Goal: Task Accomplishment & Management: Use online tool/utility

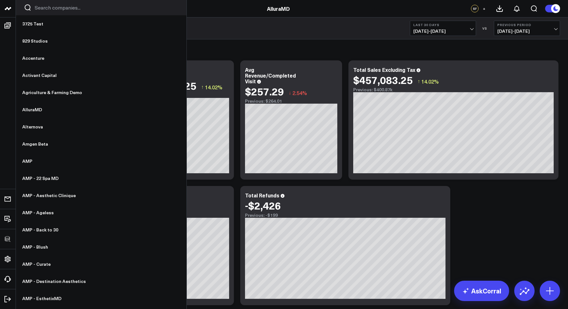
click at [38, 11] on div at bounding box center [101, 7] width 171 height 15
click at [39, 11] on input "Search companies input" at bounding box center [107, 7] width 144 height 7
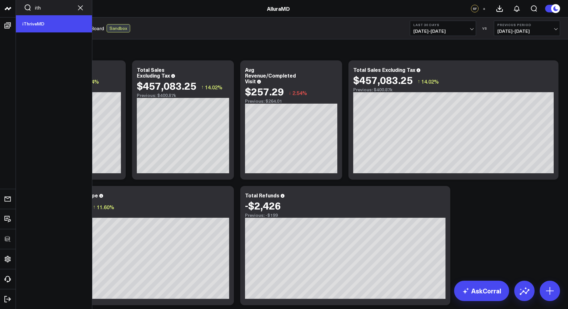
type input "ith"
click at [39, 22] on link "iThriveMD" at bounding box center [54, 23] width 76 height 17
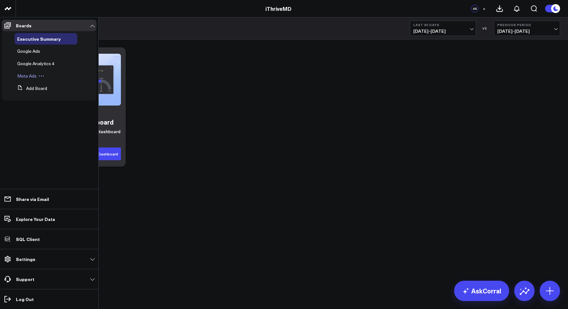
click at [26, 73] on div "Meta Ads" at bounding box center [46, 75] width 63 height 11
click at [25, 74] on span "Meta Ads" at bounding box center [26, 76] width 19 height 6
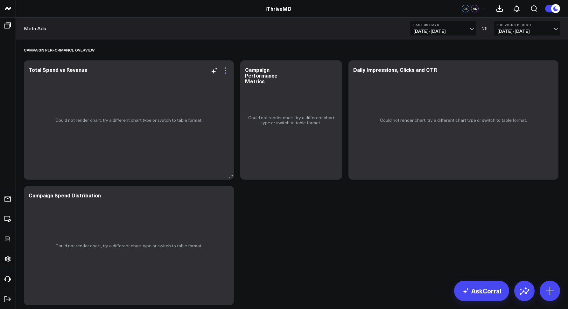
click at [226, 68] on icon at bounding box center [226, 71] width 8 height 8
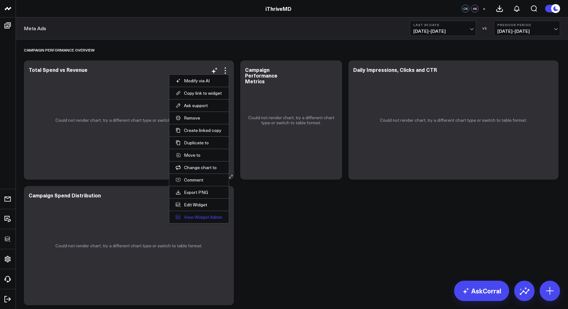
click at [198, 215] on link "View Widget Admin" at bounding box center [199, 218] width 47 height 6
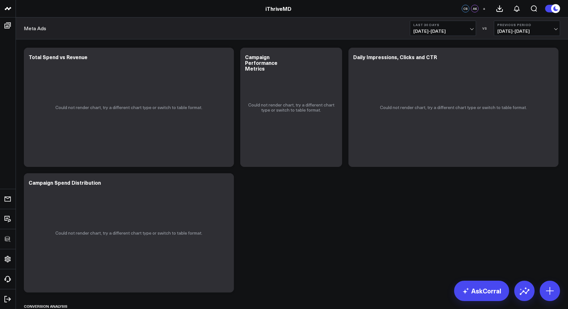
scroll to position [133, 0]
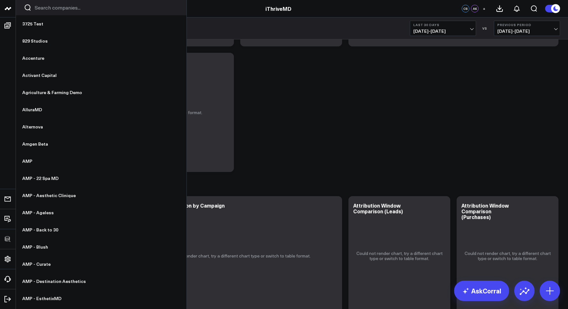
drag, startPoint x: 43, startPoint y: 15, endPoint x: 24, endPoint y: 10, distance: 20.1
click at [43, 14] on div at bounding box center [101, 7] width 171 height 15
click at [50, 8] on input "Search companies input" at bounding box center [107, 7] width 144 height 7
type input "a"
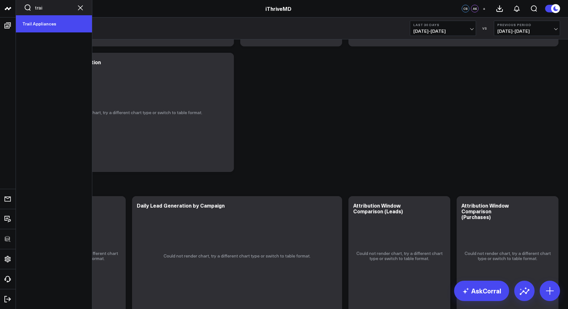
type input "trai"
click at [43, 23] on link "Trail Appliances" at bounding box center [54, 23] width 76 height 17
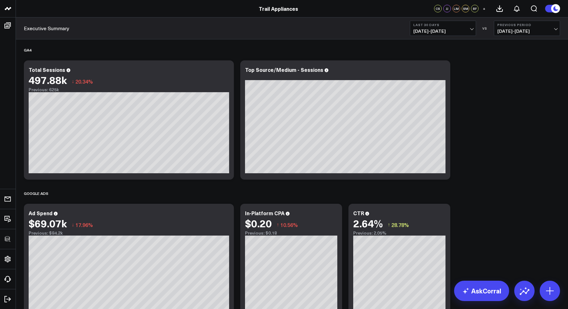
click at [125, 40] on div "GA4 Modify via AI Copy link to widget Ask support Remove Create linked copy Exe…" at bounding box center [292, 182] width 543 height 287
click at [223, 71] on icon at bounding box center [226, 71] width 8 height 8
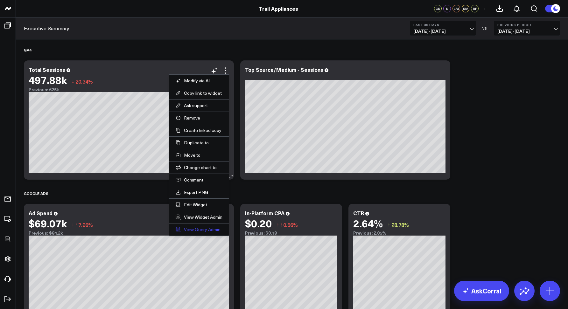
click at [199, 230] on link "View Query Admin" at bounding box center [199, 230] width 47 height 6
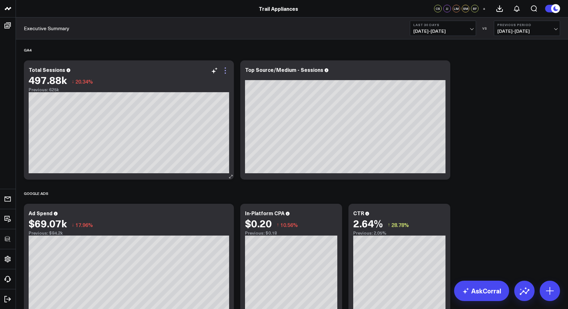
click at [225, 69] on icon at bounding box center [226, 71] width 8 height 8
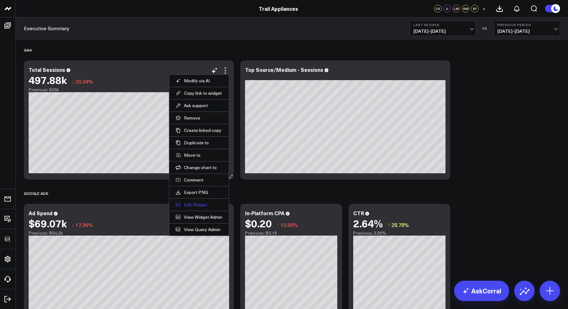
click at [191, 206] on button "Edit Widget" at bounding box center [199, 205] width 47 height 6
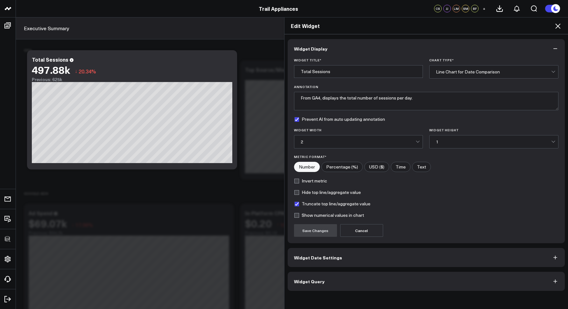
click at [319, 274] on button "Widget Query" at bounding box center [427, 281] width 278 height 19
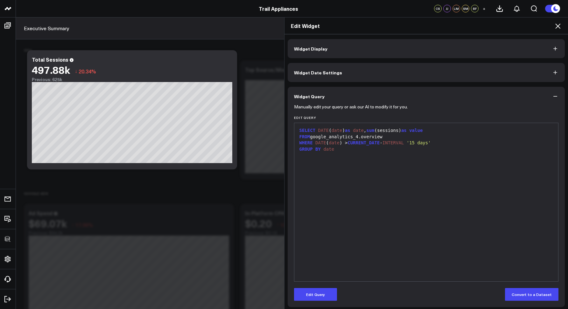
click at [555, 27] on icon at bounding box center [558, 26] width 8 height 8
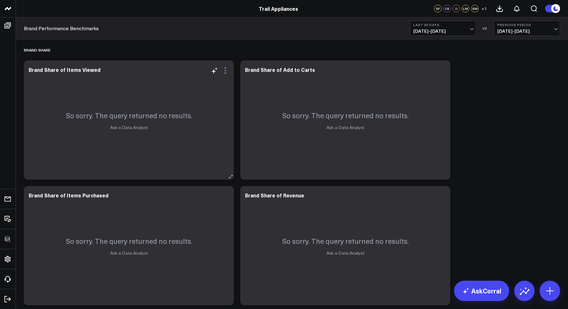
click at [227, 72] on icon at bounding box center [226, 71] width 8 height 8
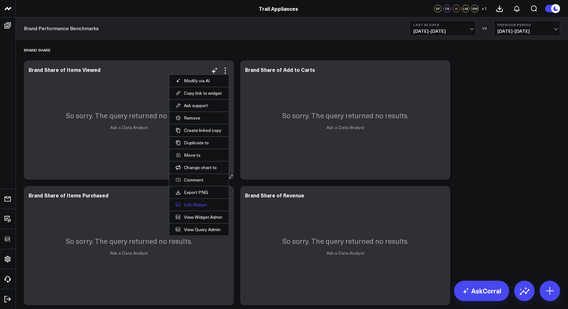
click at [189, 203] on button "Edit Widget" at bounding box center [199, 205] width 47 height 6
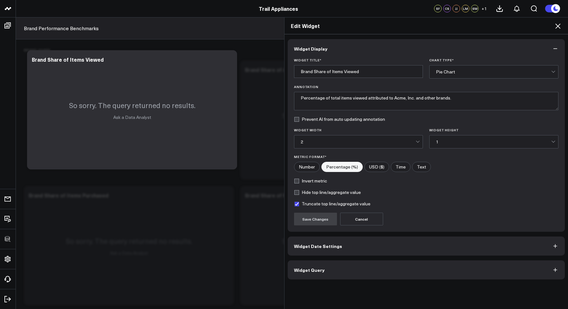
click at [321, 270] on button "Widget Query" at bounding box center [427, 270] width 278 height 19
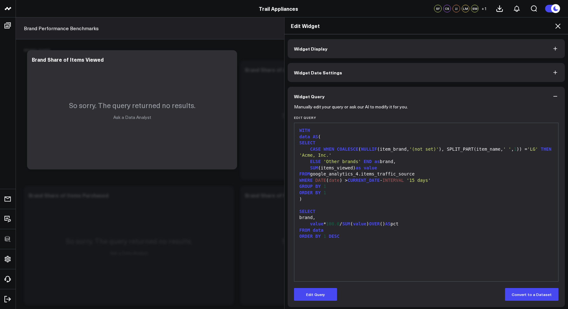
click at [558, 27] on icon at bounding box center [558, 26] width 8 height 8
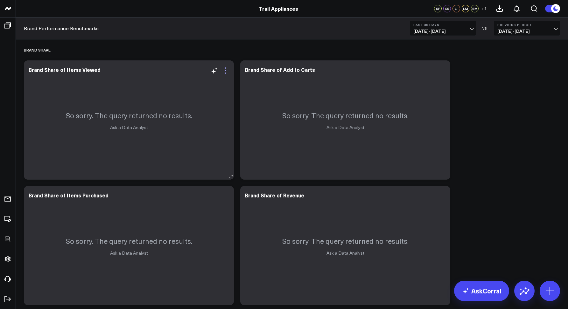
click at [227, 69] on icon at bounding box center [226, 71] width 8 height 8
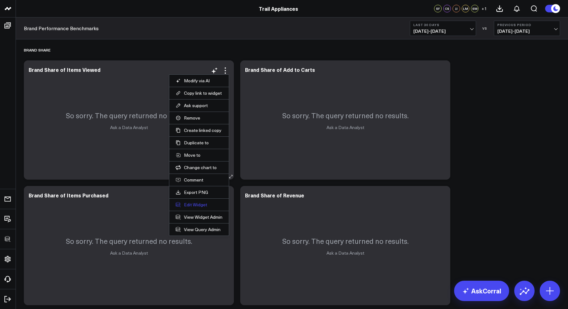
click at [191, 206] on button "Edit Widget" at bounding box center [199, 205] width 47 height 6
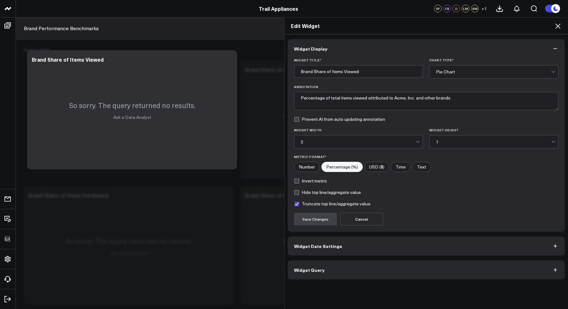
click at [319, 270] on span "Widget Query" at bounding box center [309, 270] width 31 height 5
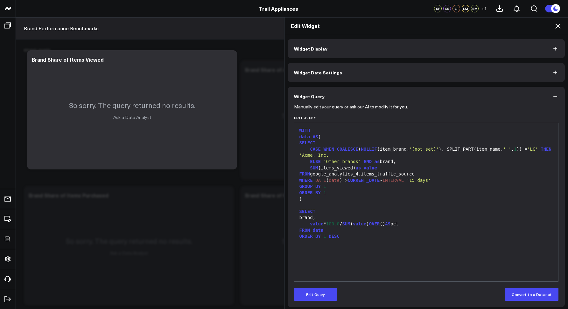
click at [561, 24] on icon at bounding box center [558, 26] width 8 height 8
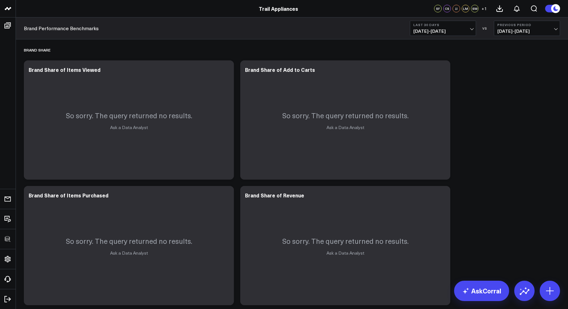
click at [129, 31] on div "Brand Performance Benchmarks Last 30 Days [DATE] - [DATE] VS Previous Period [D…" at bounding box center [292, 29] width 552 height 22
